Goal: Task Accomplishment & Management: Use online tool/utility

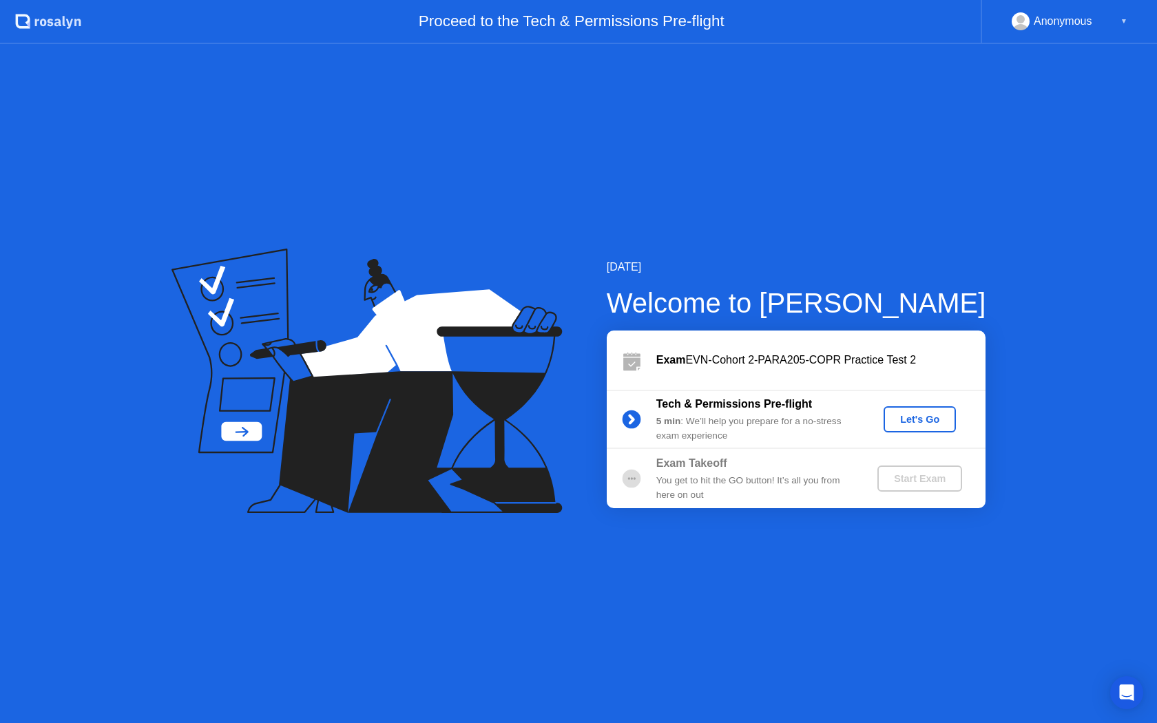
click at [921, 422] on div "Let's Go" at bounding box center [919, 419] width 61 height 11
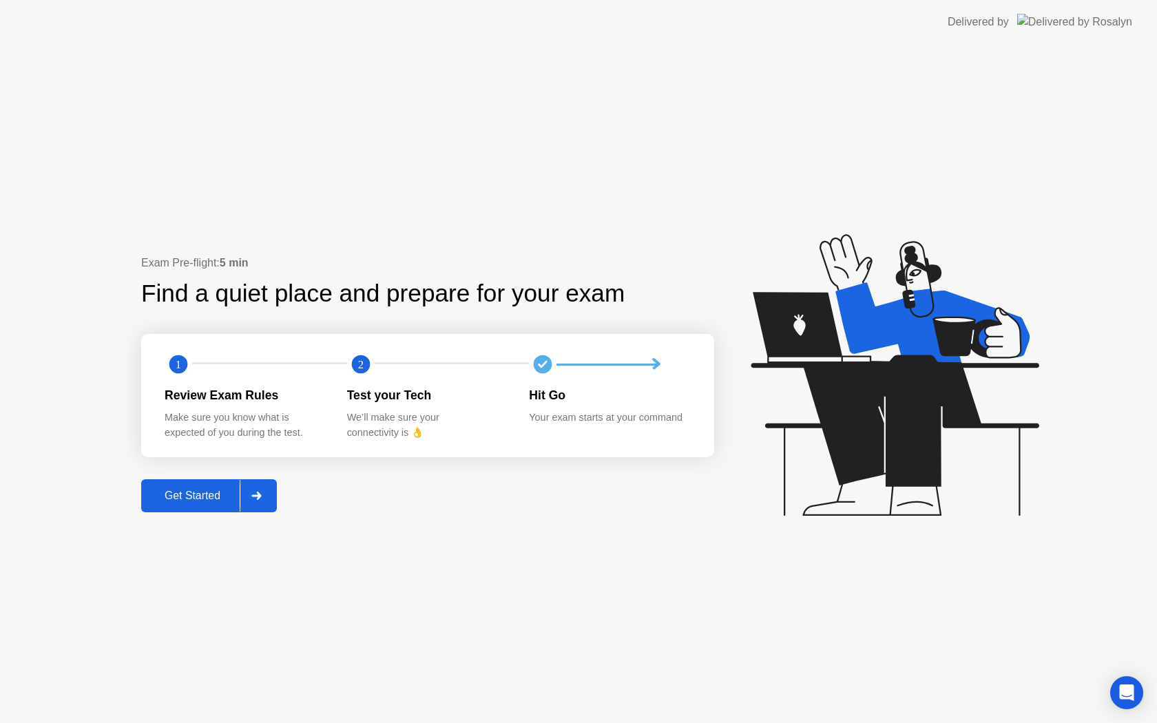
click at [185, 496] on div "Get Started" at bounding box center [192, 496] width 94 height 12
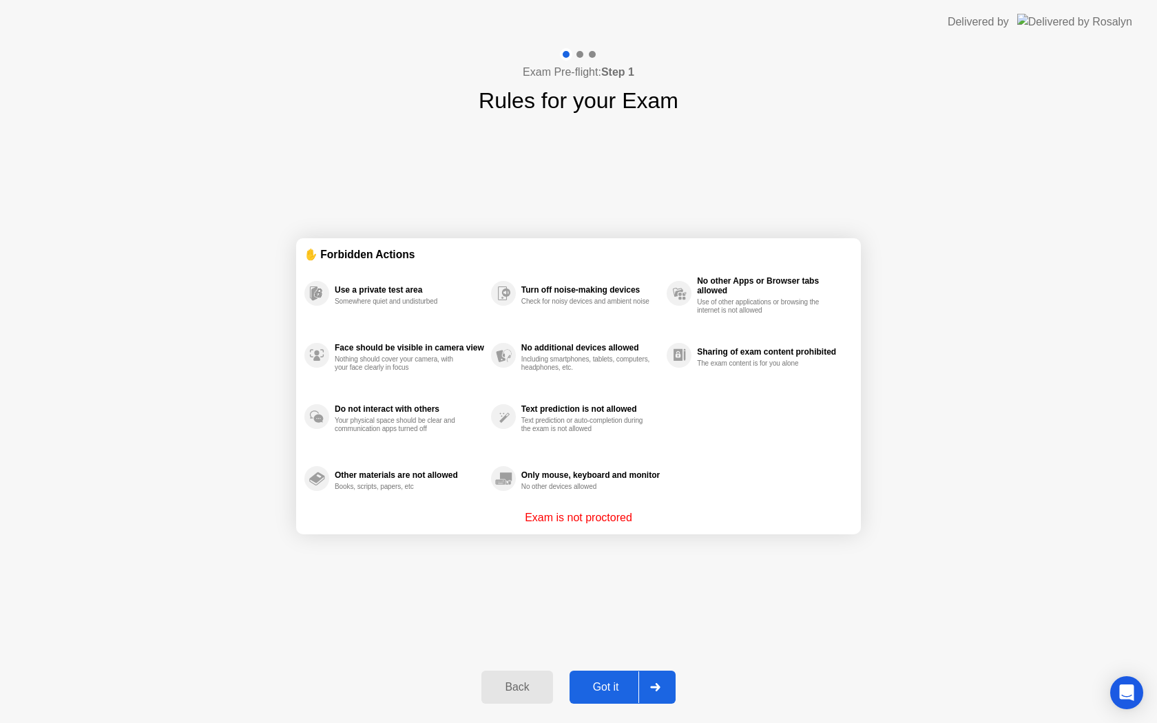
click at [639, 689] on div at bounding box center [654, 687] width 33 height 32
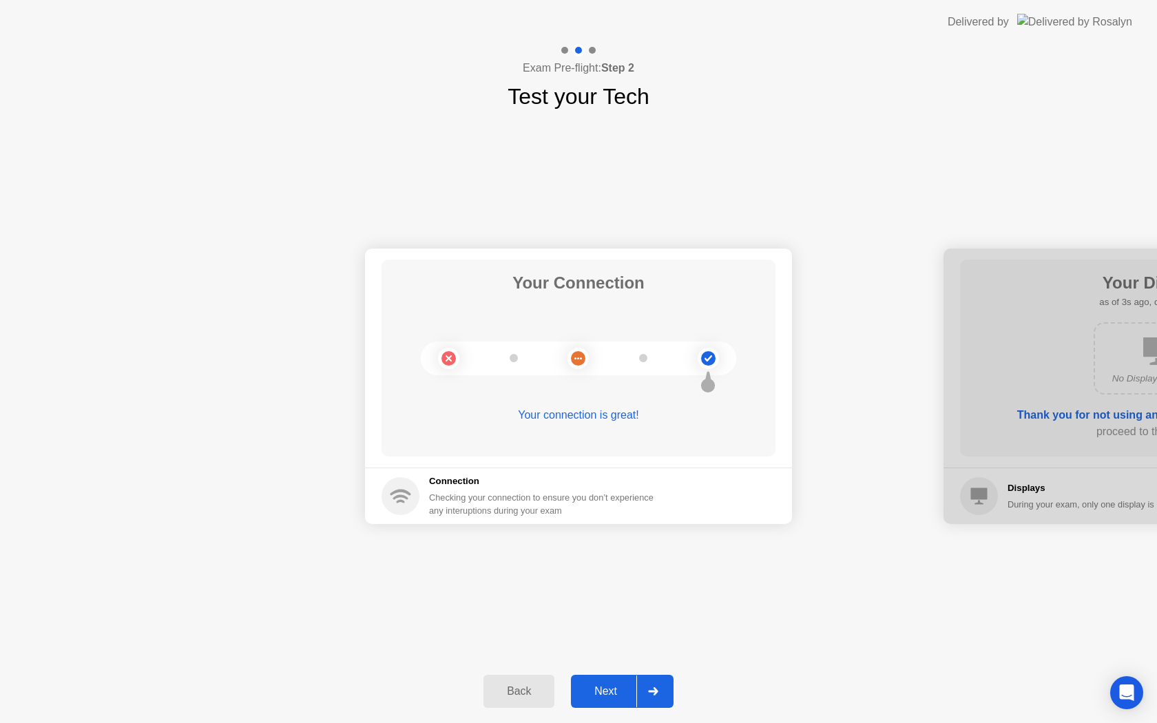
click at [621, 691] on div "Next" at bounding box center [605, 691] width 61 height 12
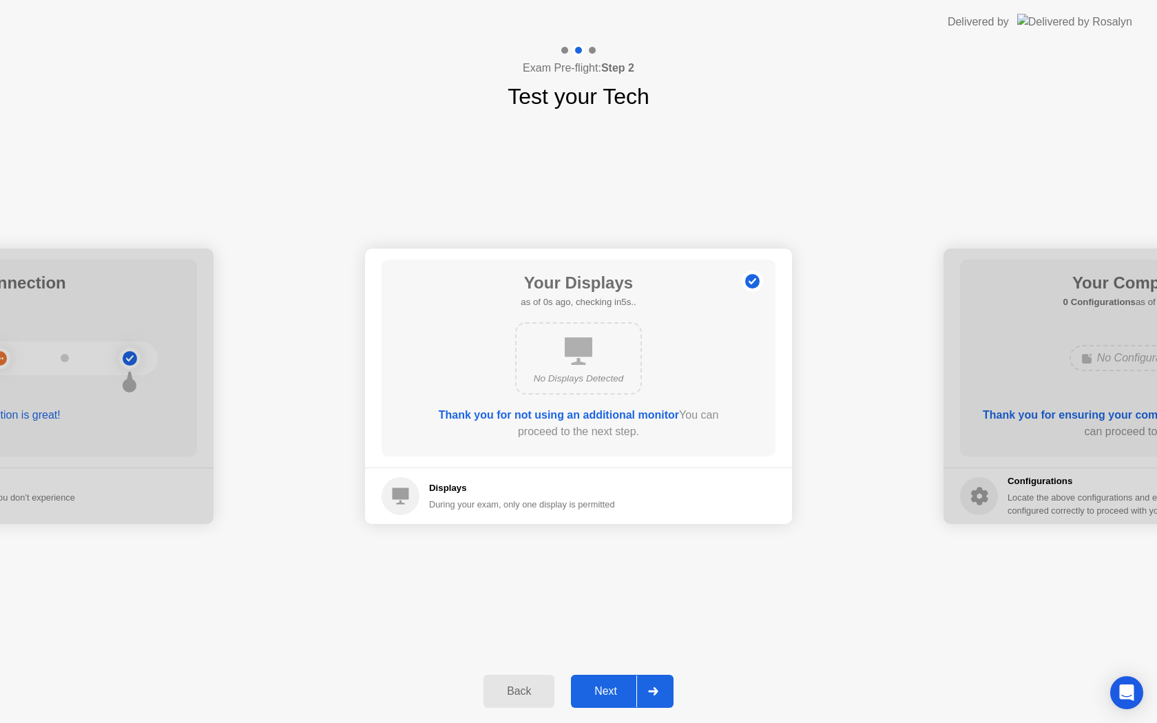
click at [621, 691] on div "Next" at bounding box center [605, 691] width 61 height 12
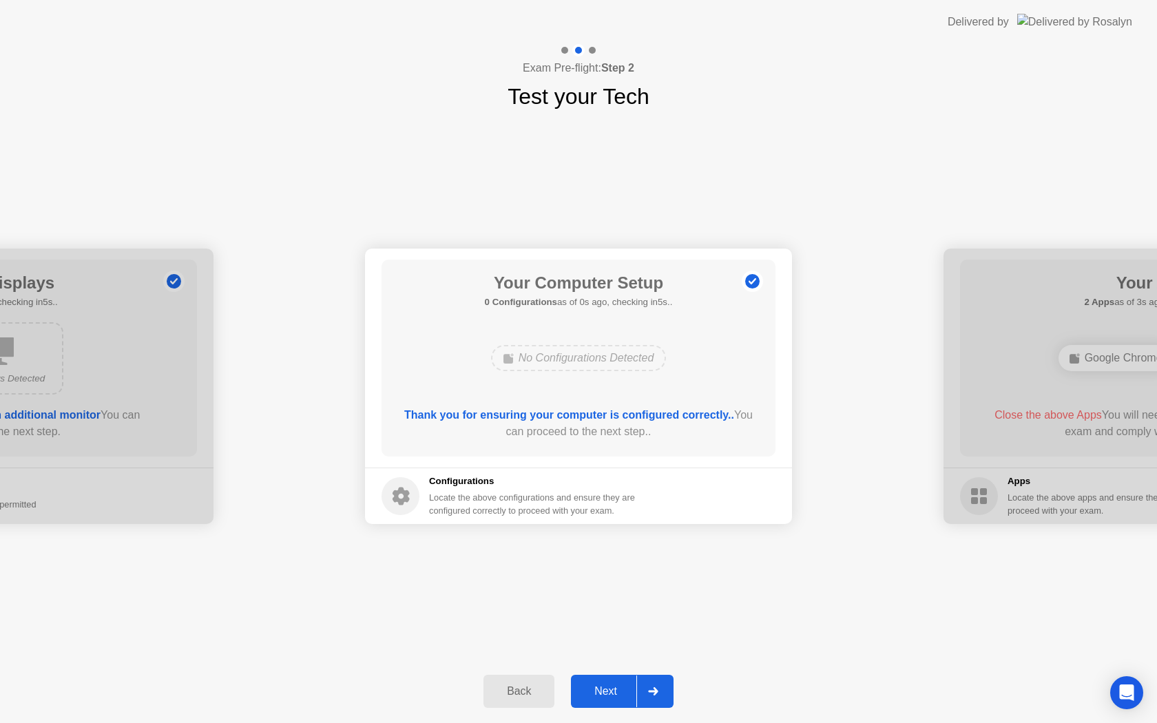
click at [621, 691] on div "Next" at bounding box center [605, 691] width 61 height 12
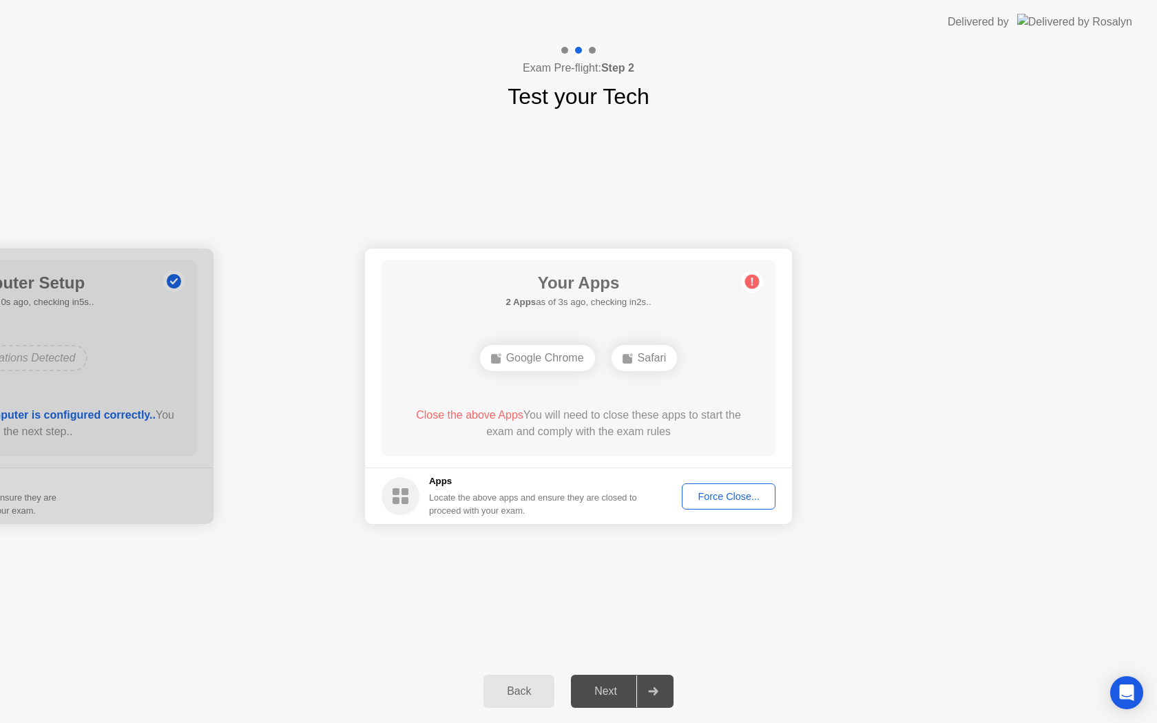
click at [723, 499] on div "Force Close..." at bounding box center [729, 496] width 84 height 11
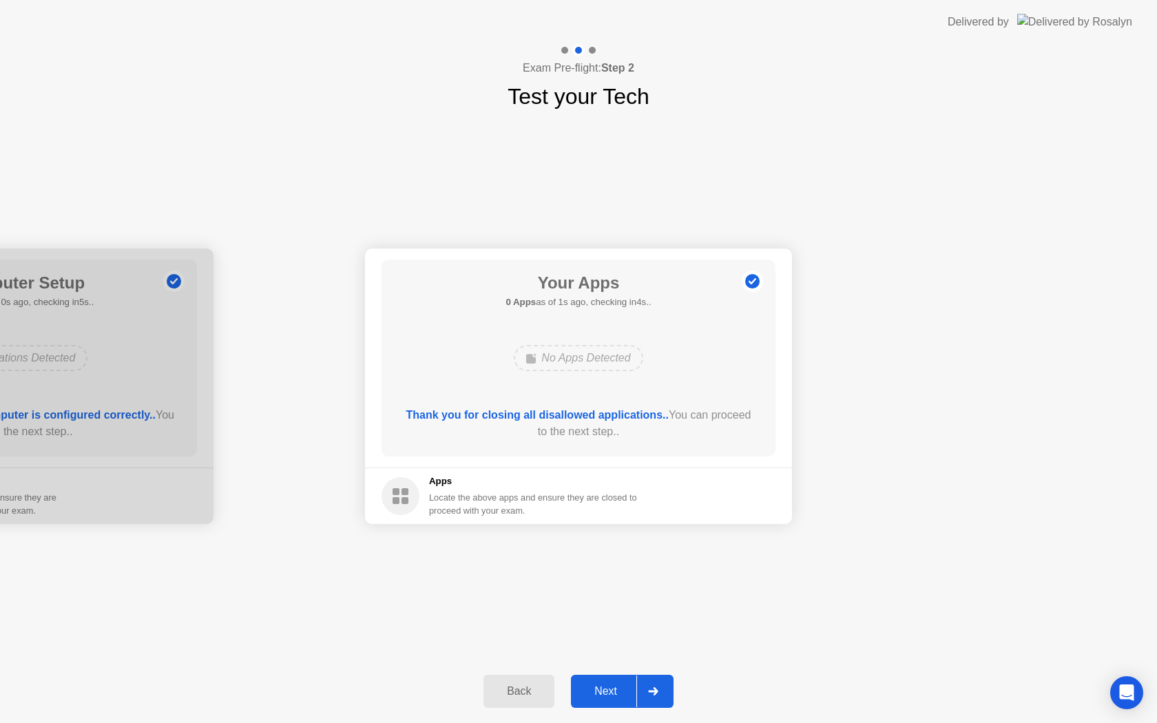
click at [637, 691] on div at bounding box center [652, 692] width 33 height 32
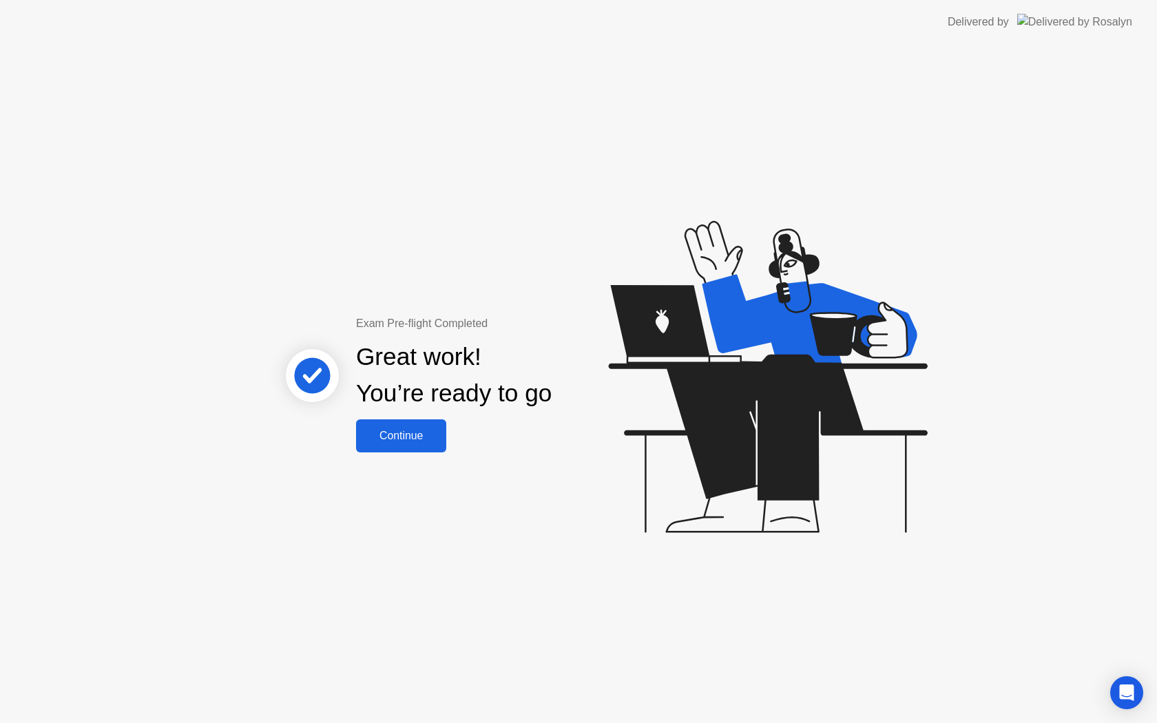
click at [377, 437] on div "Continue" at bounding box center [401, 436] width 82 height 12
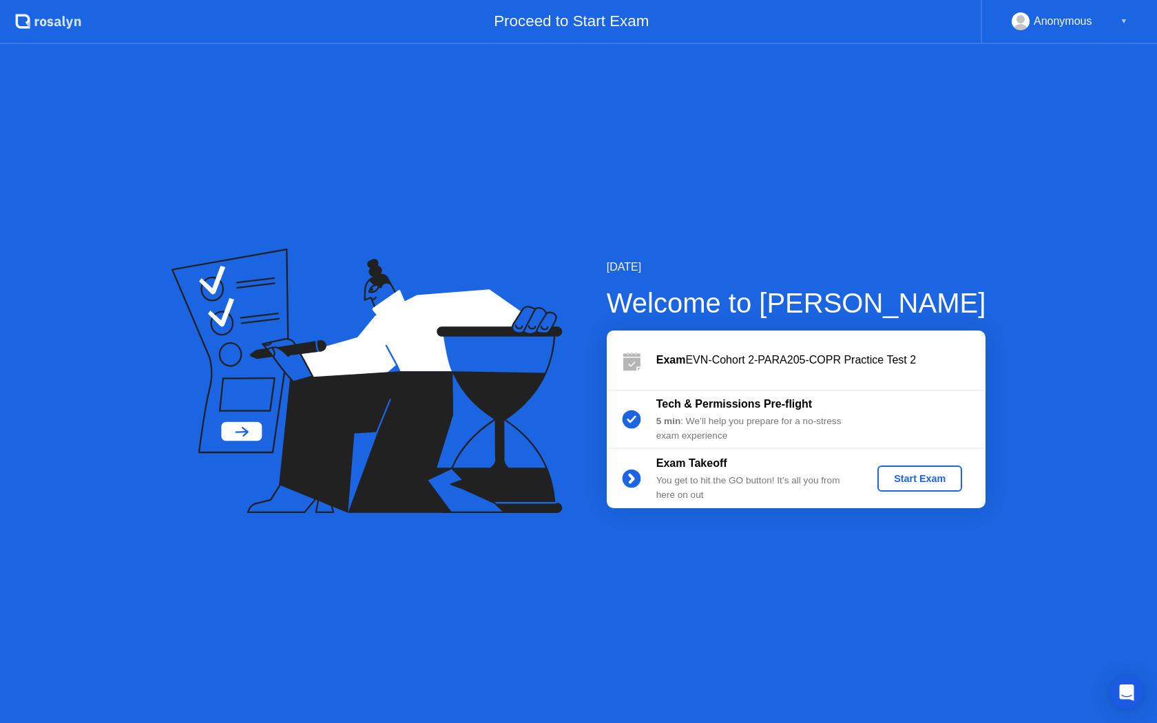
click at [902, 473] on div "Start Exam" at bounding box center [920, 478] width 74 height 11
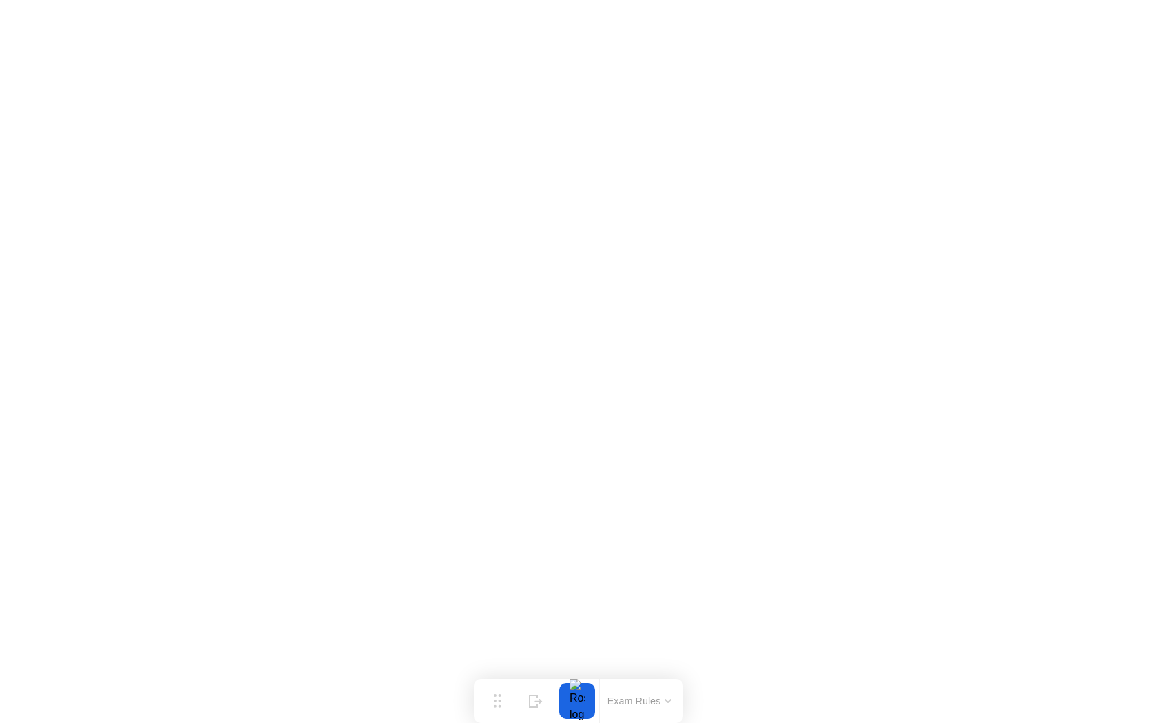
click at [660, 702] on button "Exam Rules" at bounding box center [639, 701] width 73 height 12
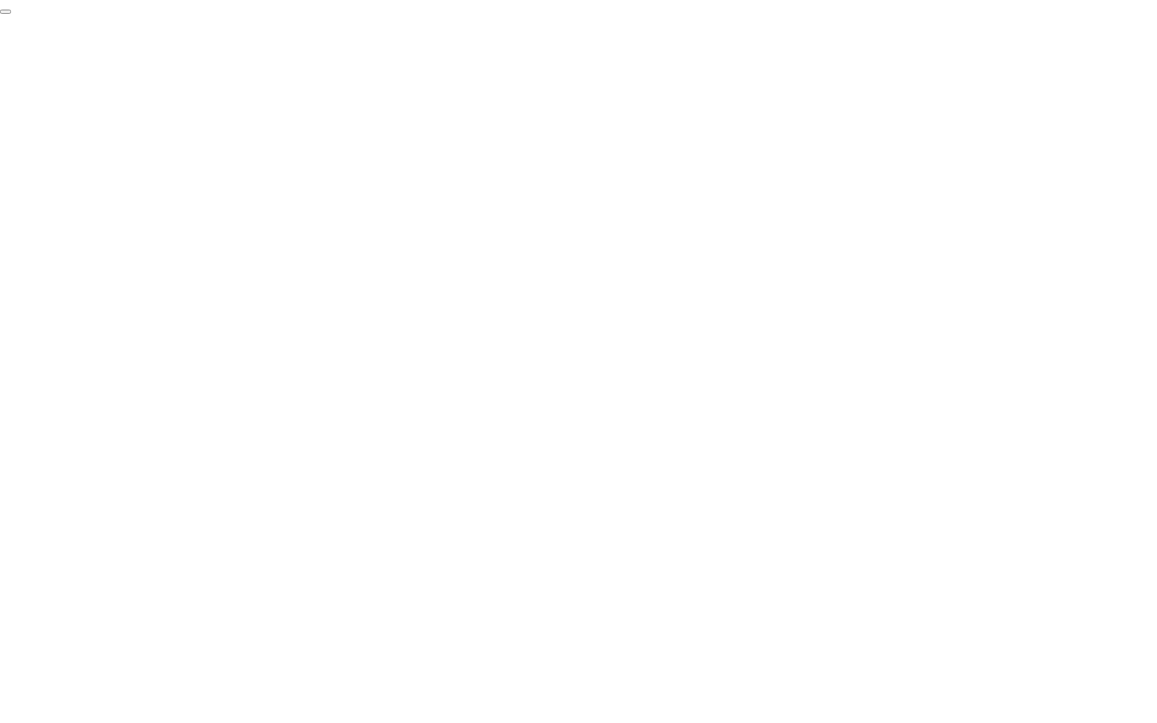
click div "End Proctoring Session"
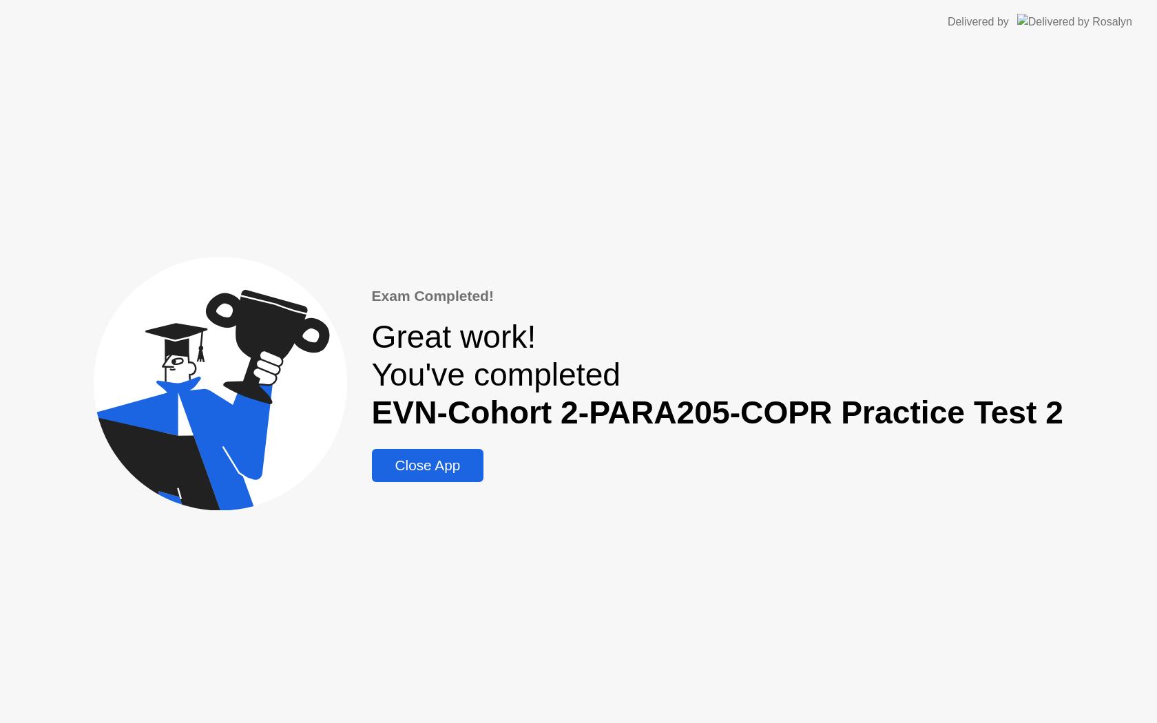
click at [453, 477] on button "Close App" at bounding box center [428, 465] width 112 height 33
